Goal: Check status: Check status

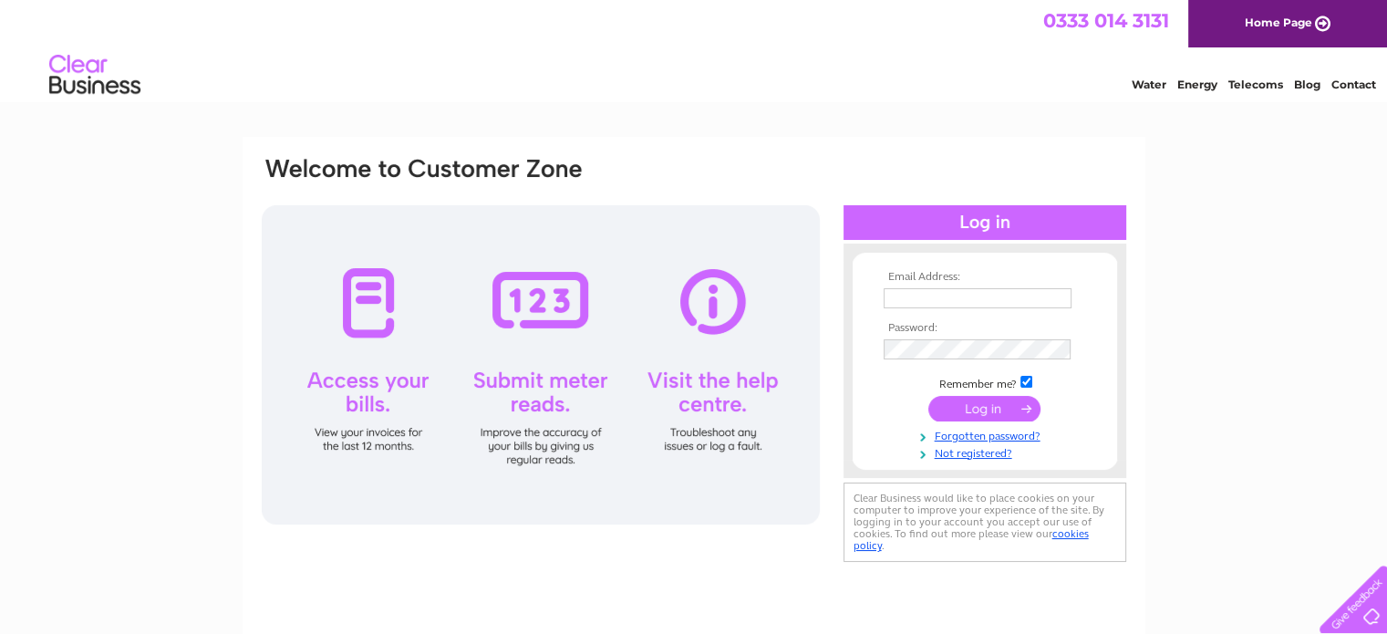
click at [1023, 295] on input "text" at bounding box center [978, 298] width 188 height 20
type input "[PERSON_NAME][EMAIL_ADDRESS][DOMAIN_NAME]"
click at [993, 407] on input "submit" at bounding box center [984, 409] width 112 height 26
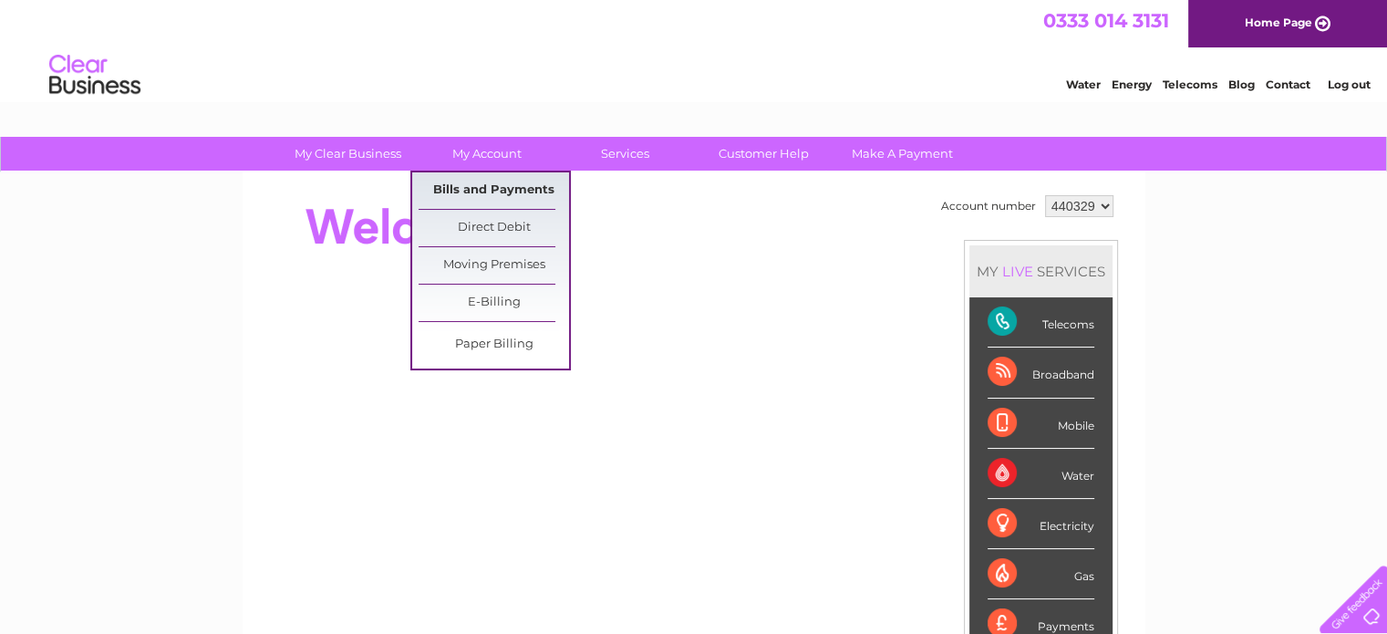
click at [494, 189] on link "Bills and Payments" at bounding box center [494, 190] width 150 height 36
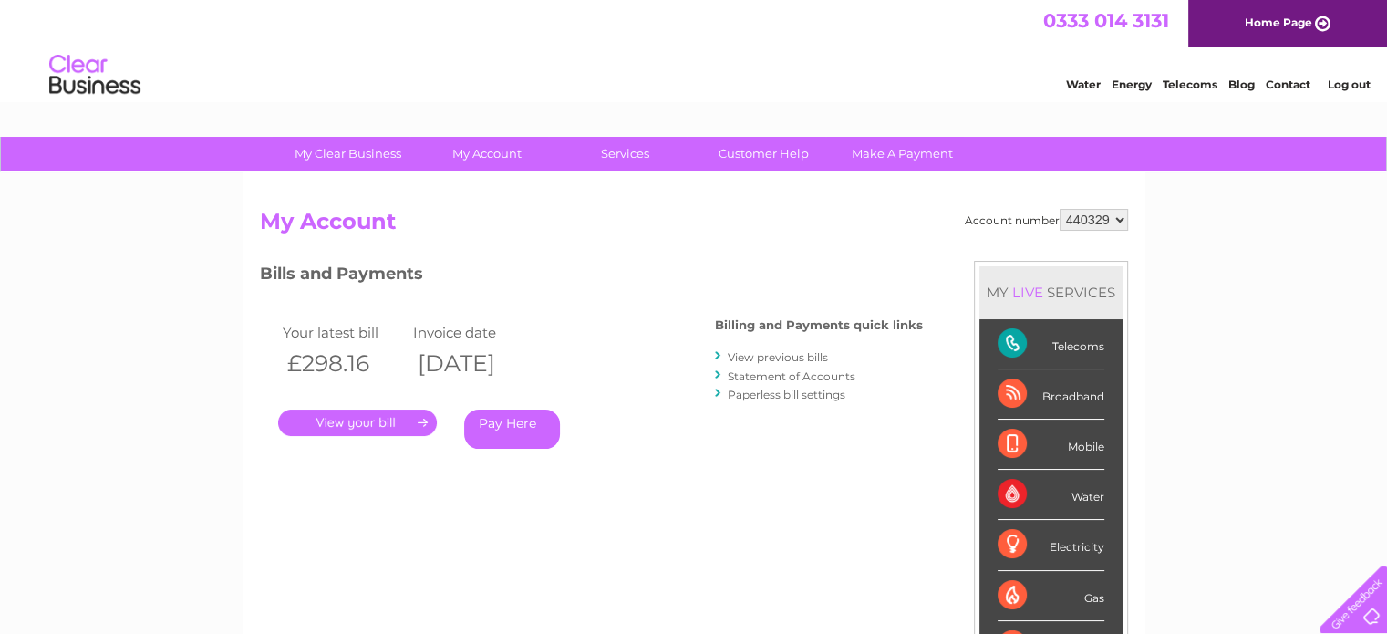
click at [358, 428] on link "." at bounding box center [357, 422] width 159 height 26
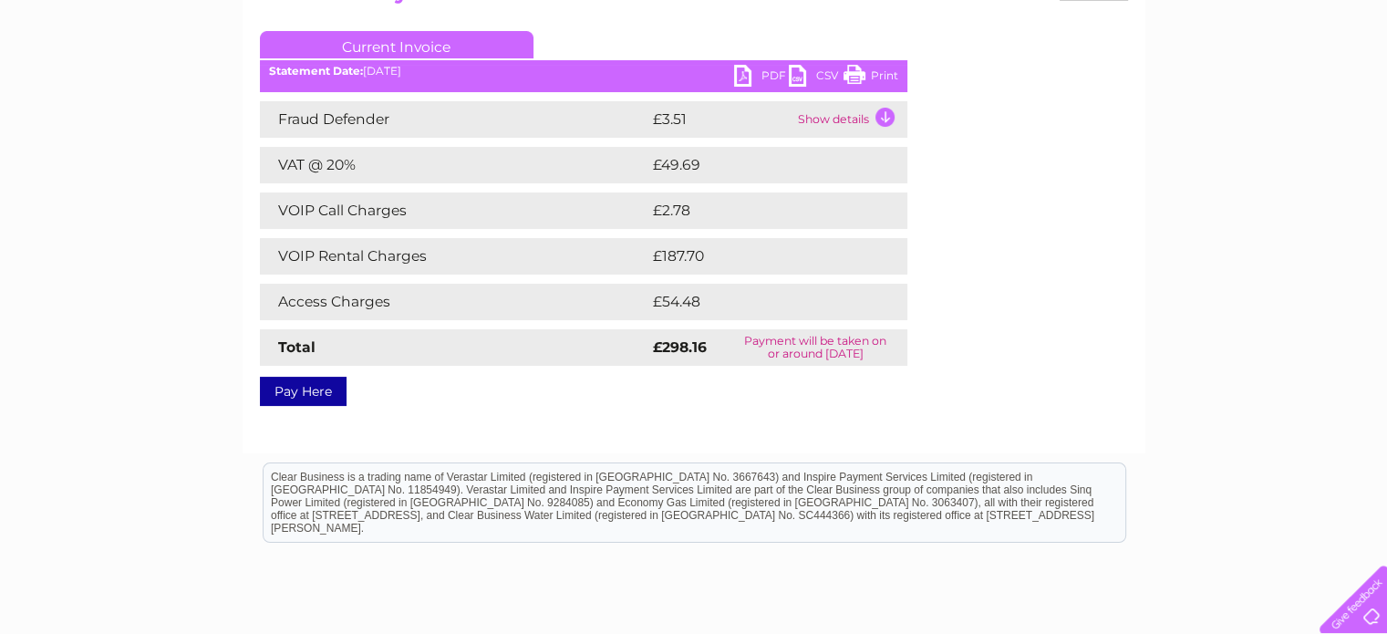
scroll to position [230, 0]
drag, startPoint x: 881, startPoint y: 76, endPoint x: 1047, endPoint y: 98, distance: 167.5
click at [881, 76] on link "Print" at bounding box center [870, 78] width 55 height 26
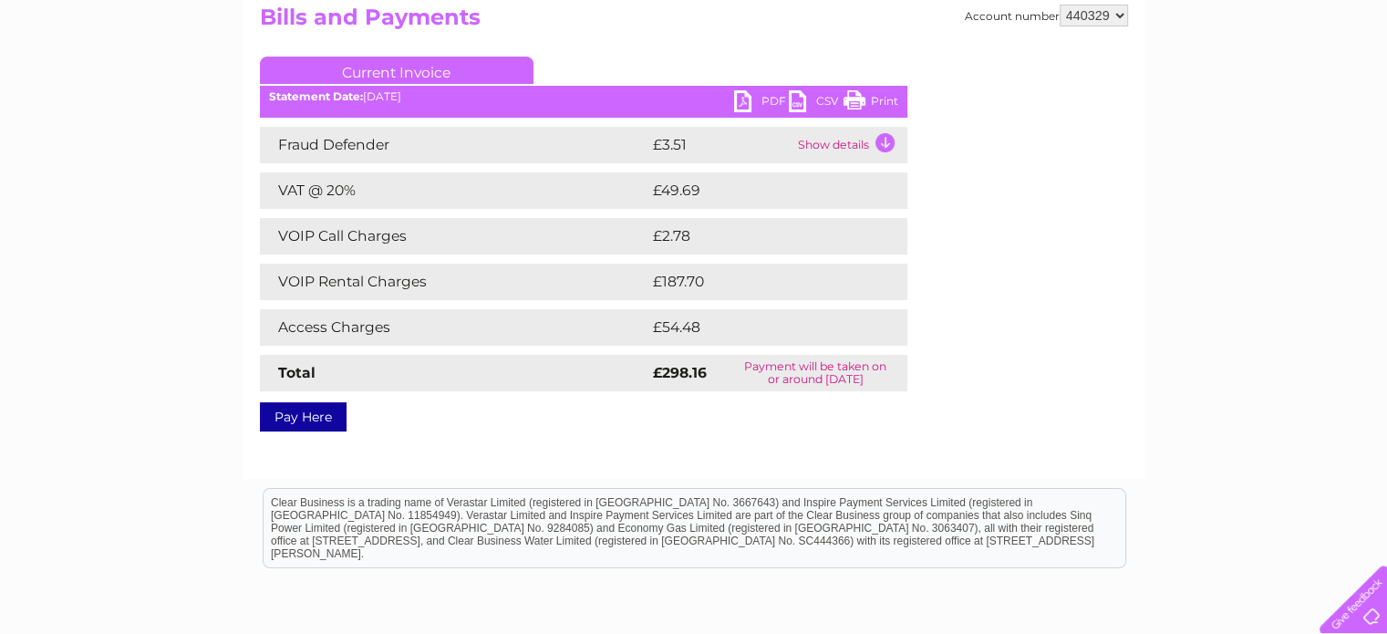
scroll to position [212, 0]
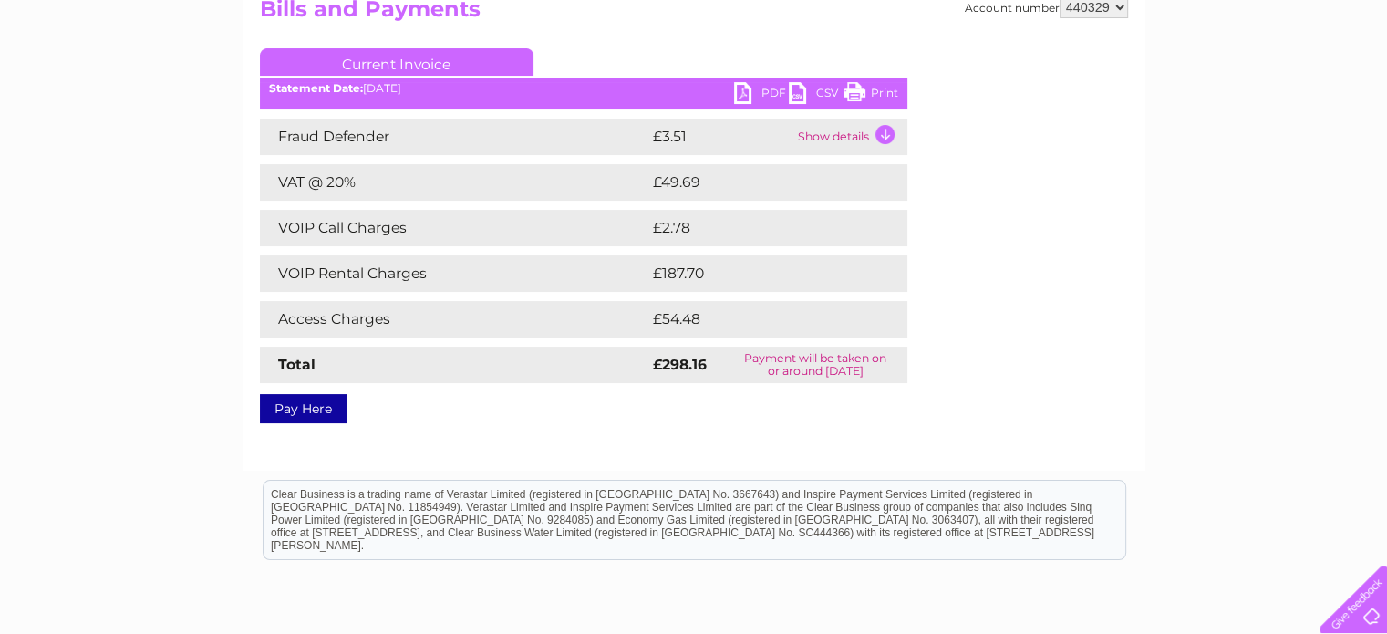
click at [883, 137] on td "Show details" at bounding box center [850, 137] width 114 height 36
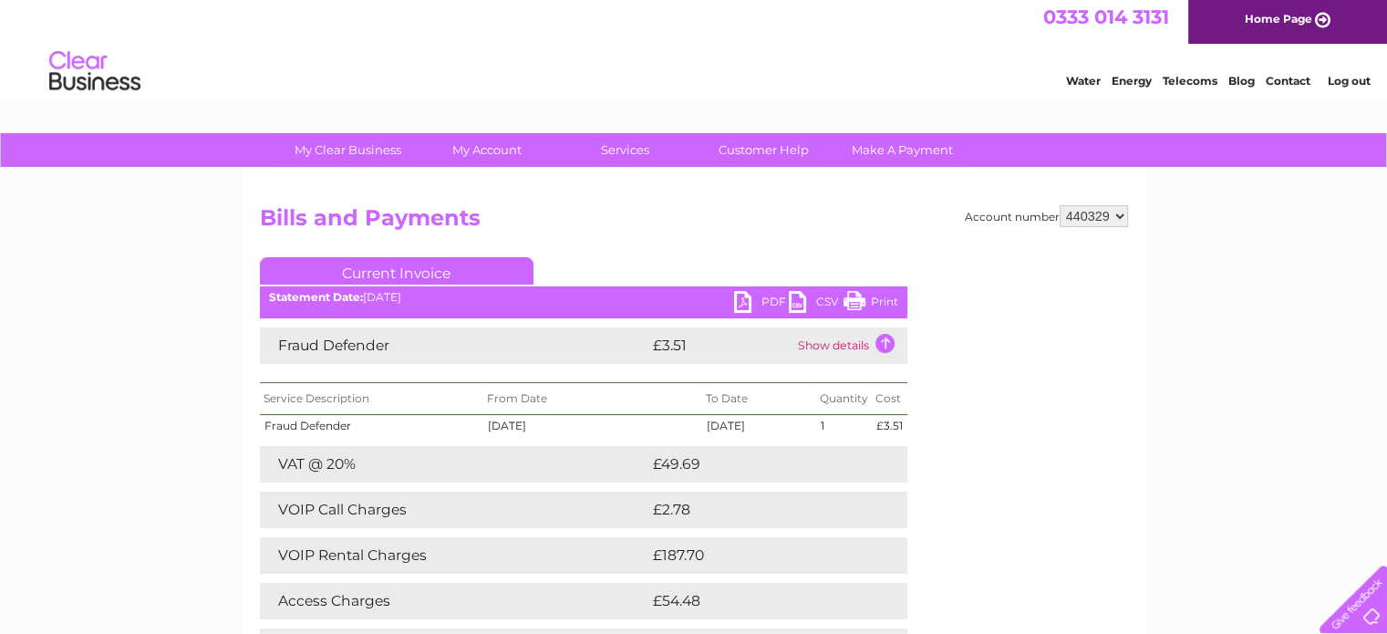
scroll to position [0, 0]
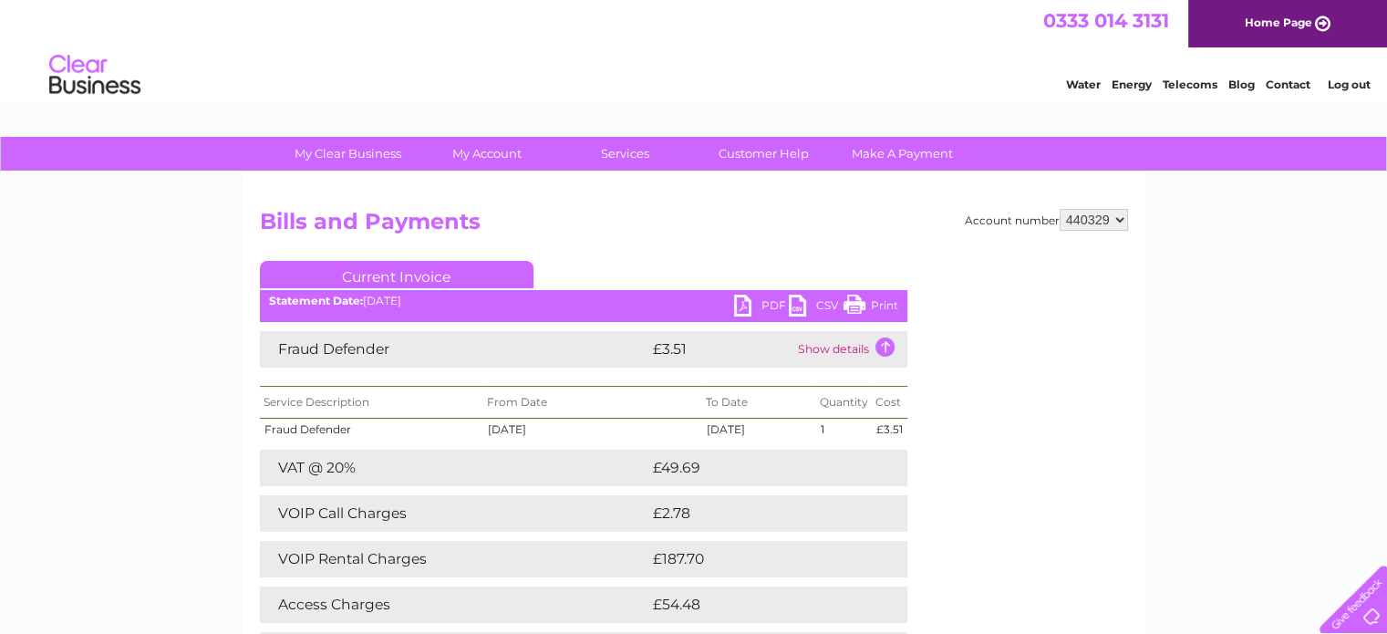
click at [744, 305] on link "PDF" at bounding box center [761, 308] width 55 height 26
